Goal: Information Seeking & Learning: Learn about a topic

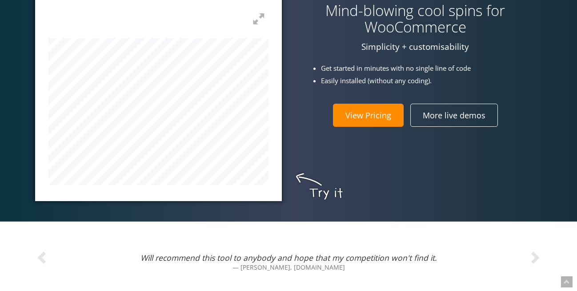
scroll to position [364, 0]
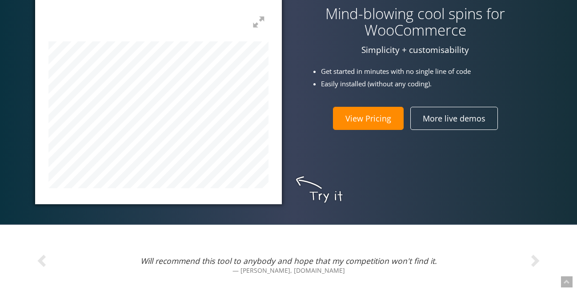
click at [386, 118] on link "View Pricing" at bounding box center [368, 118] width 71 height 23
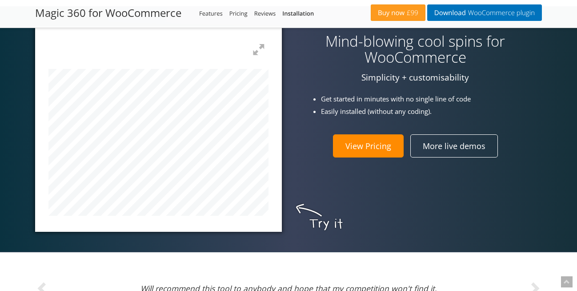
scroll to position [2203, 0]
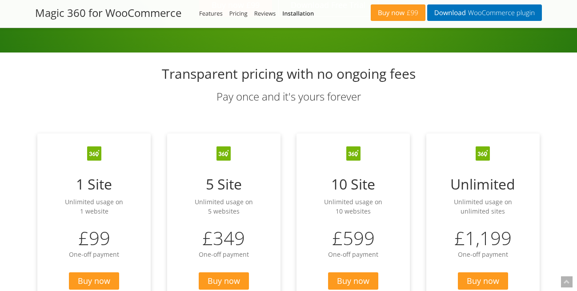
scroll to position [364, 0]
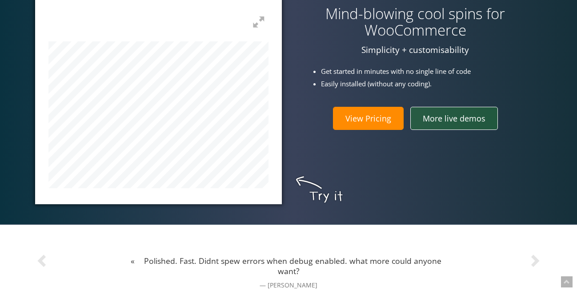
click at [452, 121] on link "More live demos" at bounding box center [454, 118] width 88 height 23
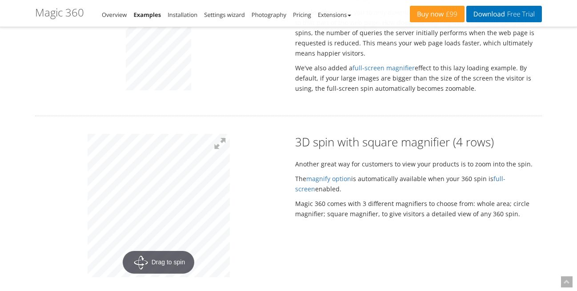
scroll to position [1667, 0]
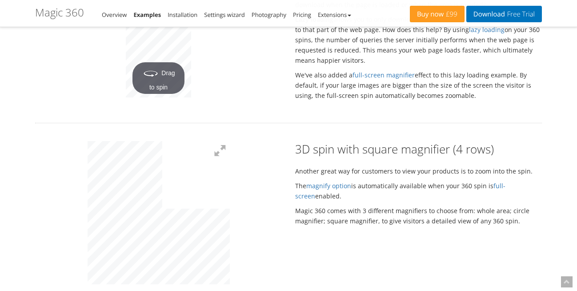
click at [295, 181] on p "The magnify option is automatically available when your 360 spin is full-screen…" at bounding box center [418, 191] width 247 height 20
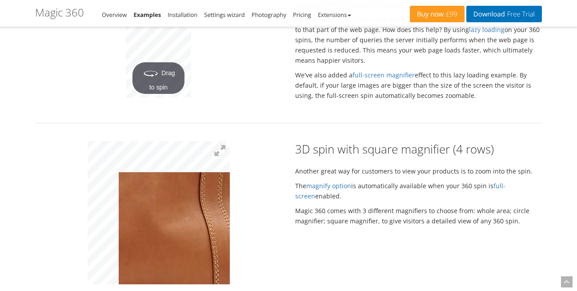
click at [176, 219] on img at bounding box center [122, 177] width 445 height 449
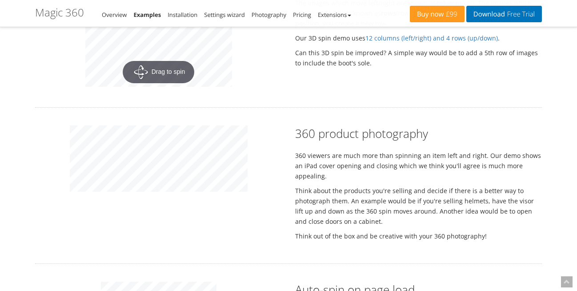
scroll to position [1212, 0]
